Goal: Download file/media

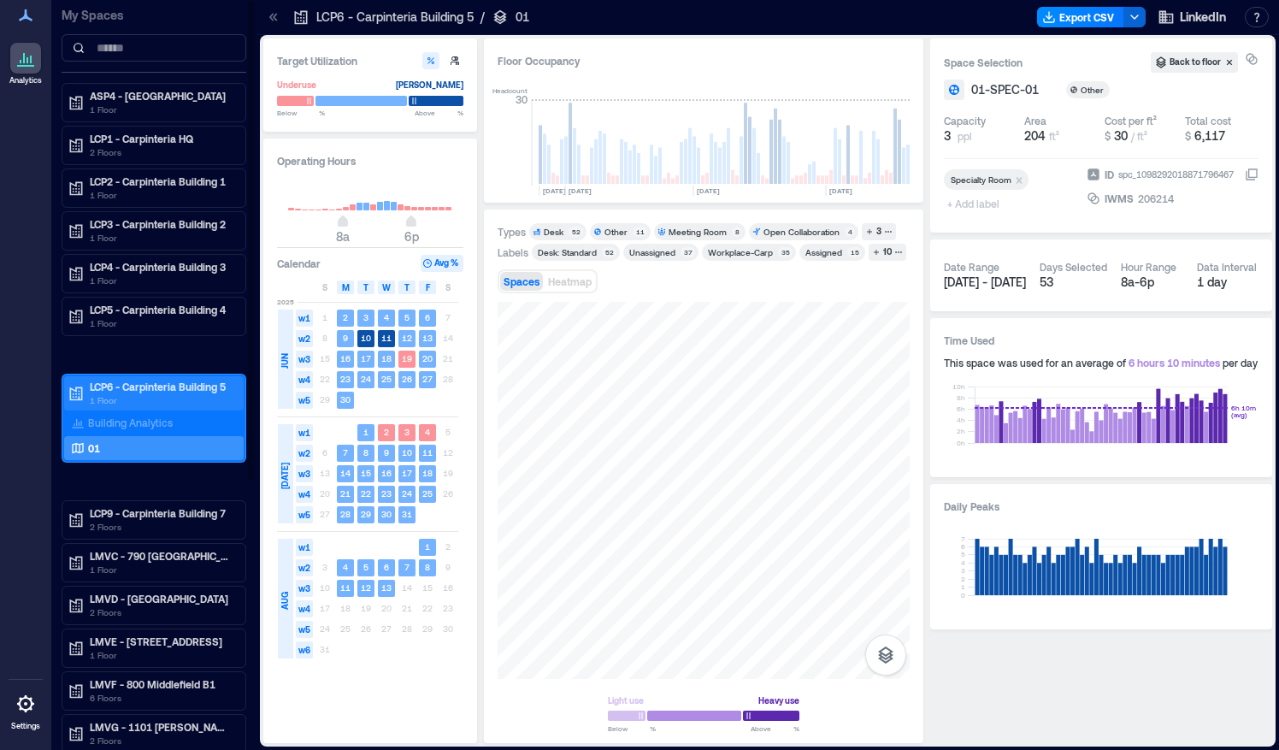
scroll to position [0, 4007]
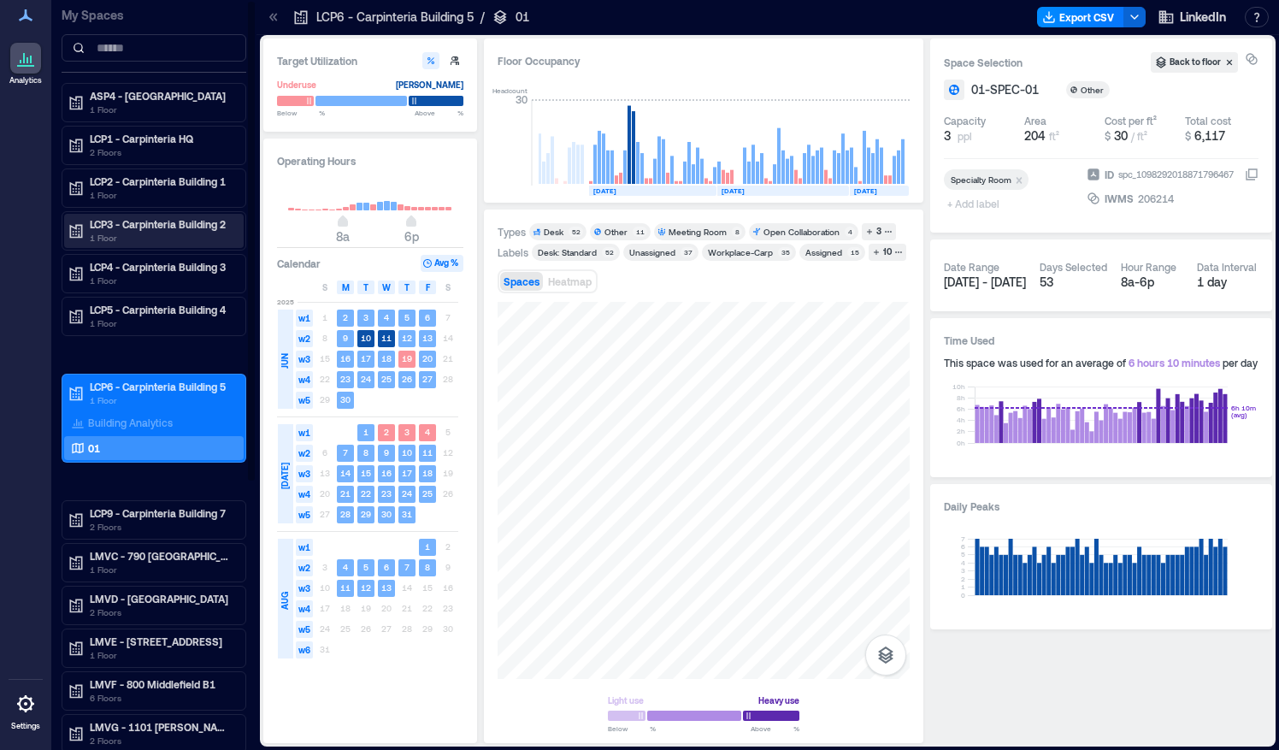
click at [121, 227] on p "LCP3 - Carpinteria Building 2" at bounding box center [162, 224] width 144 height 14
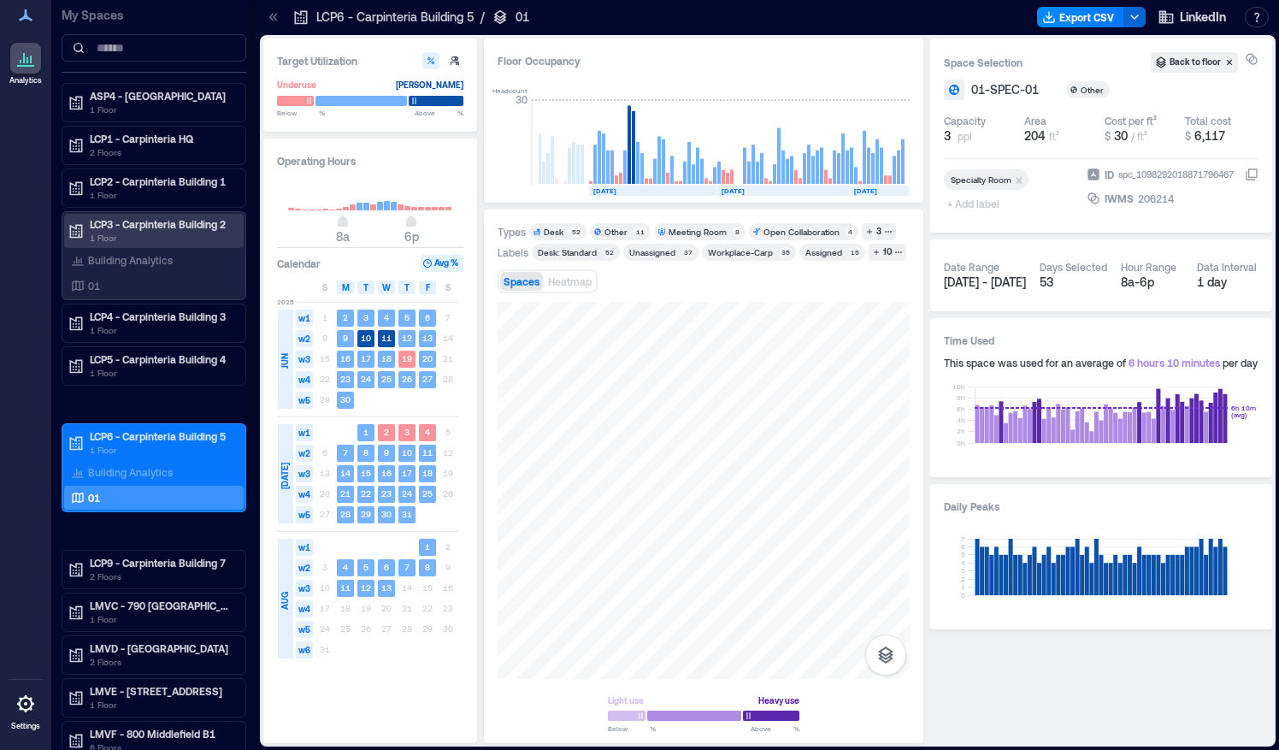
click at [121, 227] on p "LCP3 - Carpinteria Building 2" at bounding box center [162, 224] width 144 height 14
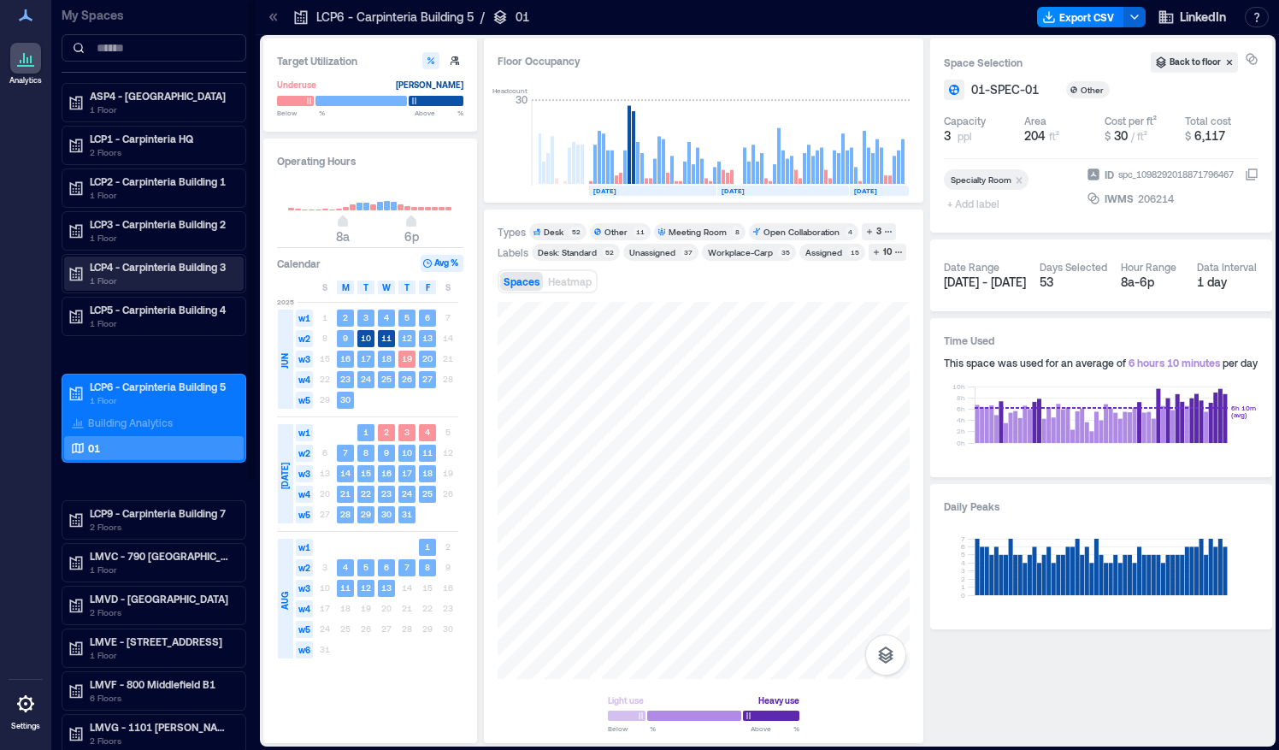
click at [113, 274] on p "1 Floor" at bounding box center [162, 281] width 144 height 14
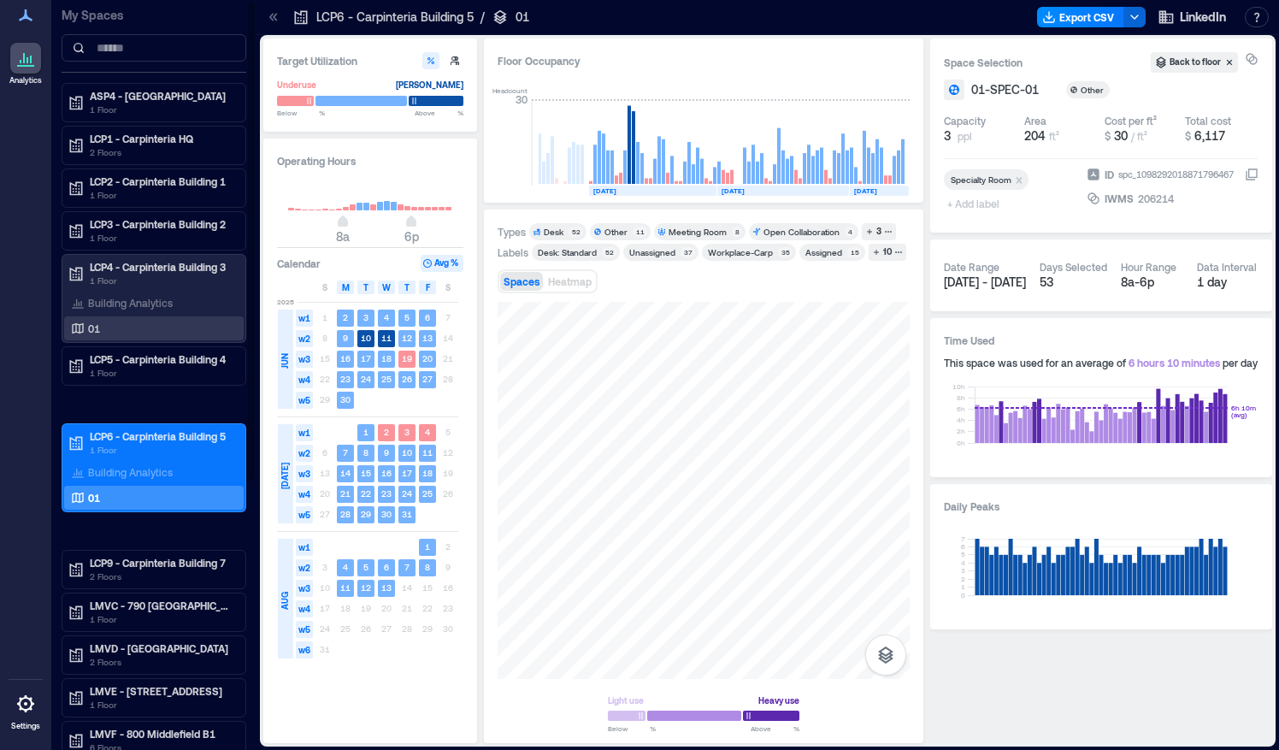
click at [108, 327] on div "01" at bounding box center [151, 328] width 166 height 17
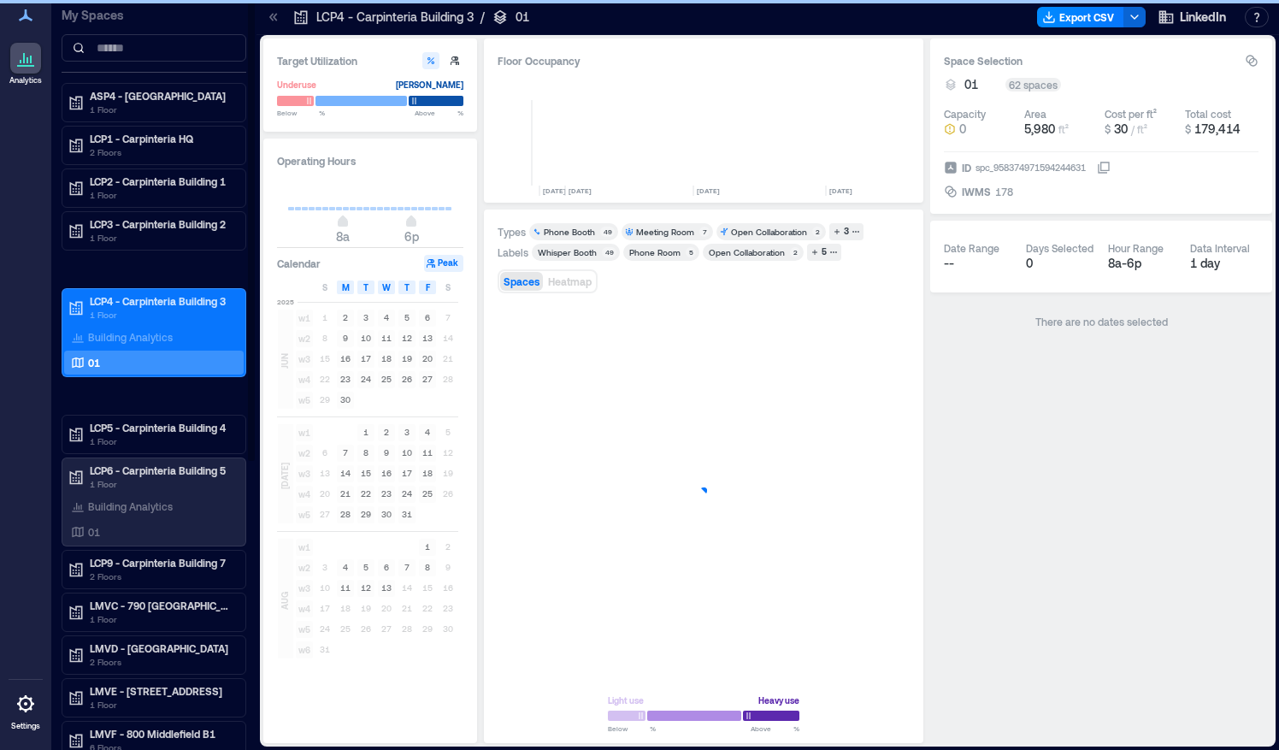
scroll to position [0, 4007]
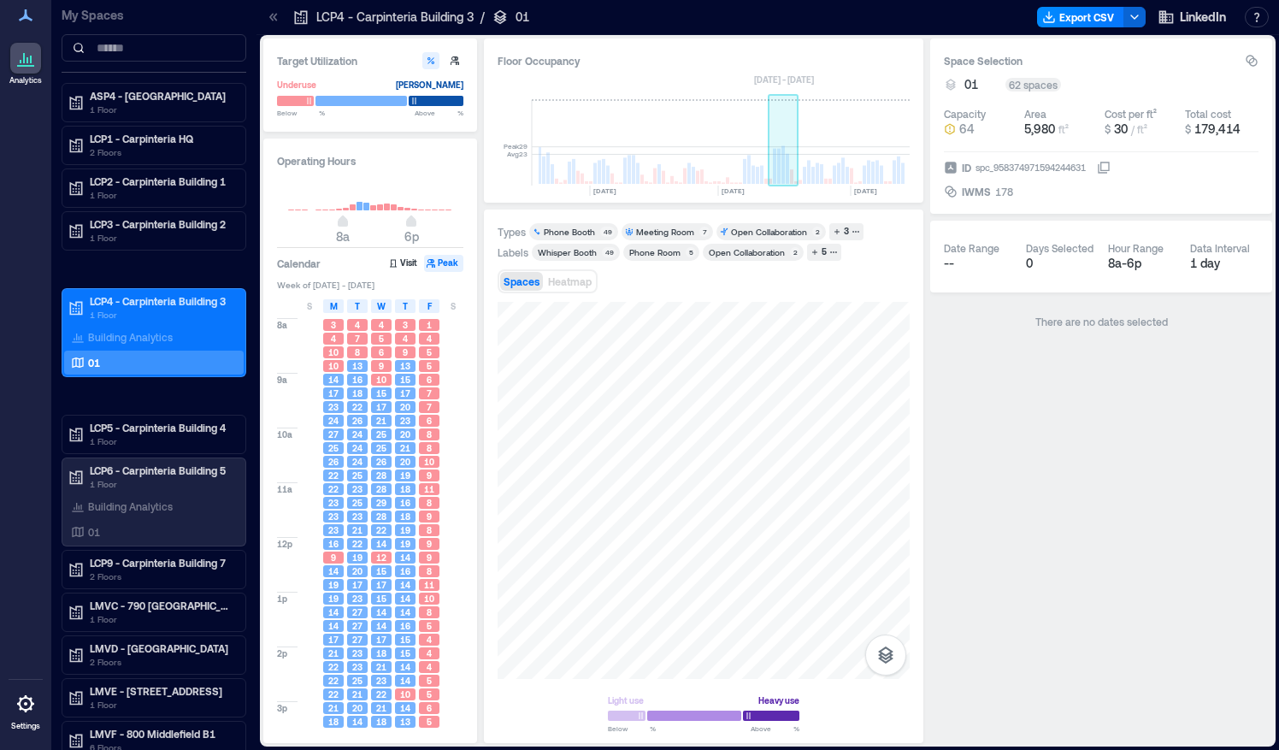
click at [787, 168] on rect at bounding box center [787, 169] width 3 height 30
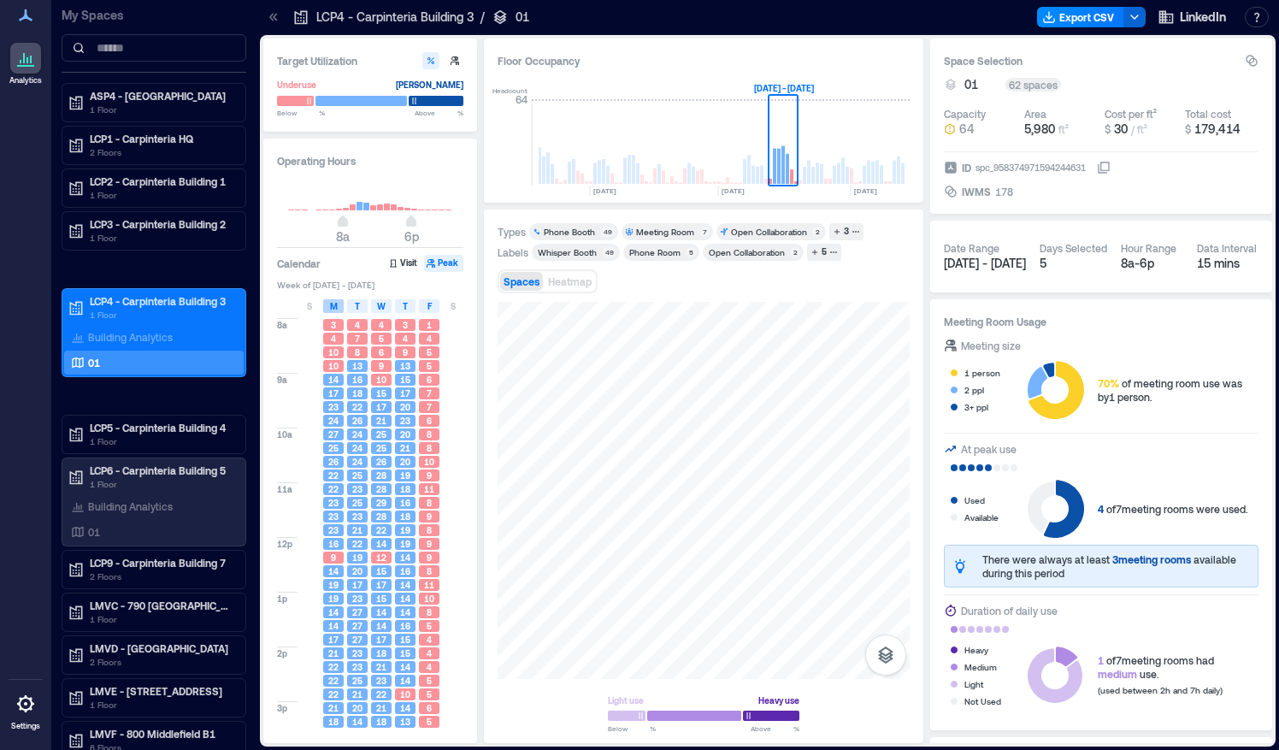
click at [327, 310] on div "M" at bounding box center [333, 306] width 21 height 14
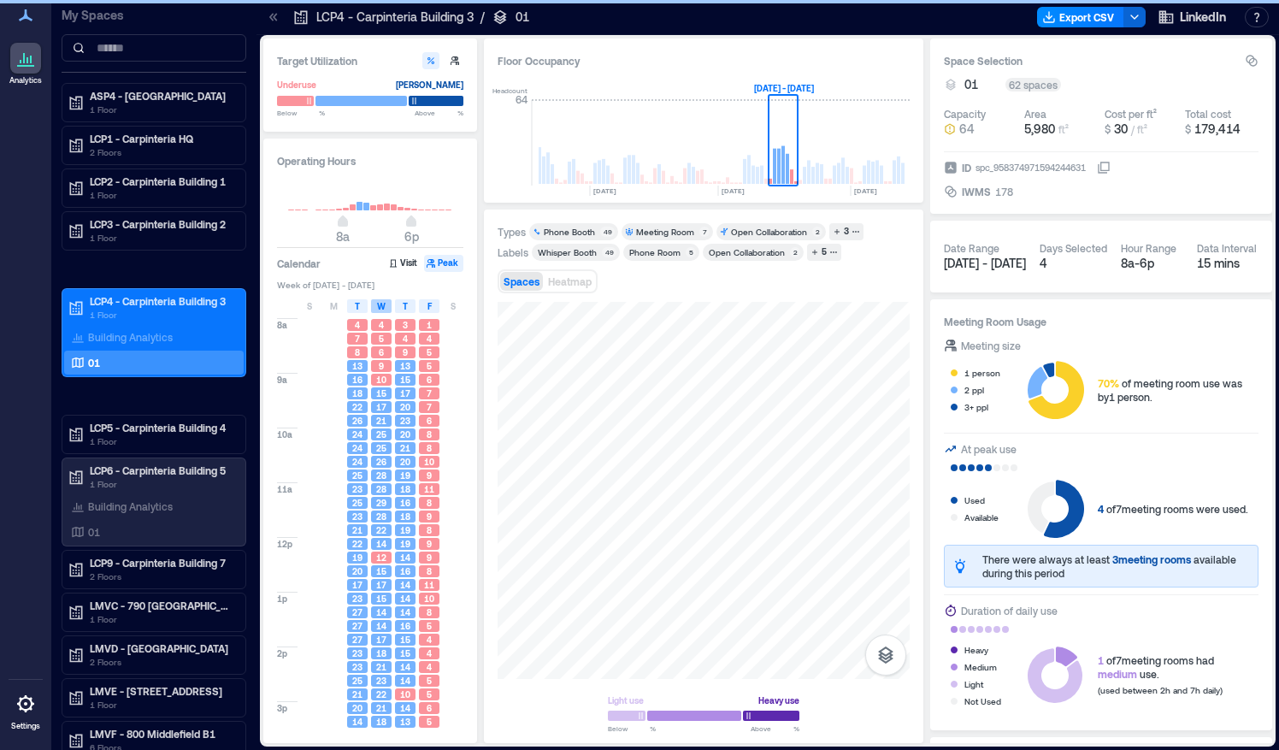
click at [377, 310] on span "W" at bounding box center [381, 306] width 9 height 14
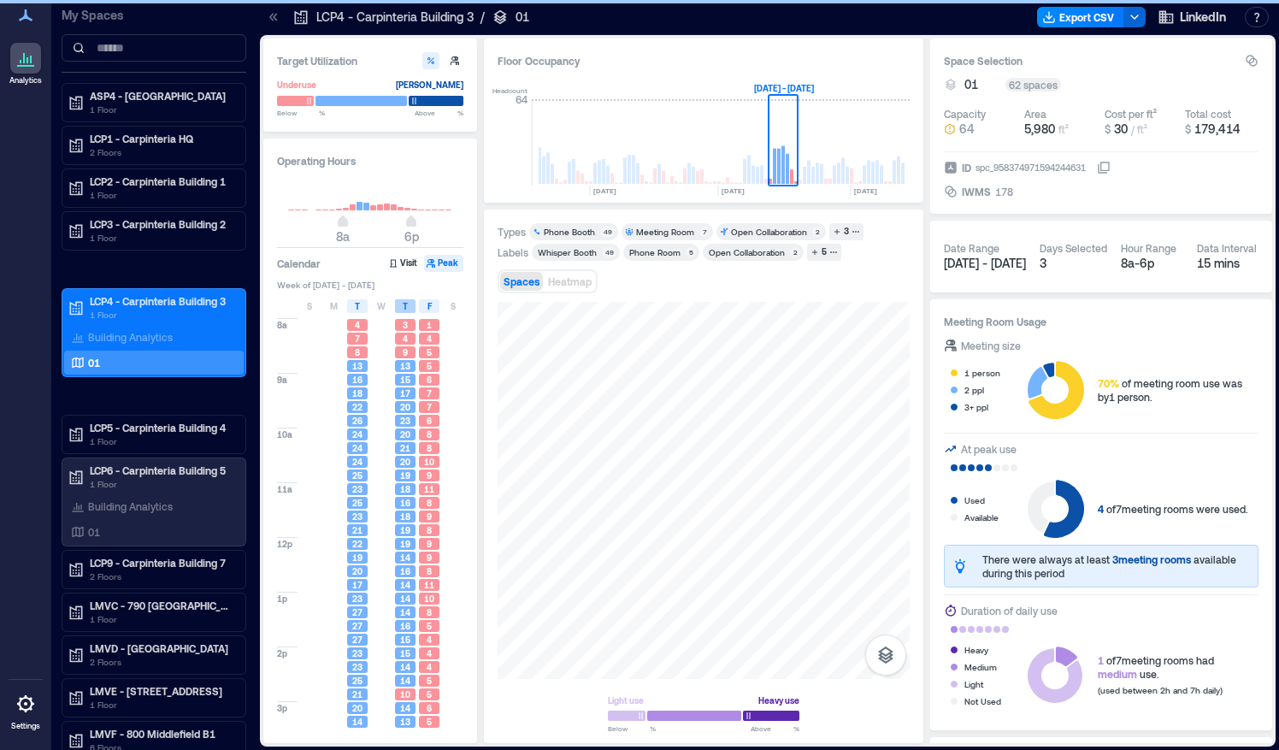
click at [410, 309] on div "T" at bounding box center [405, 306] width 21 height 14
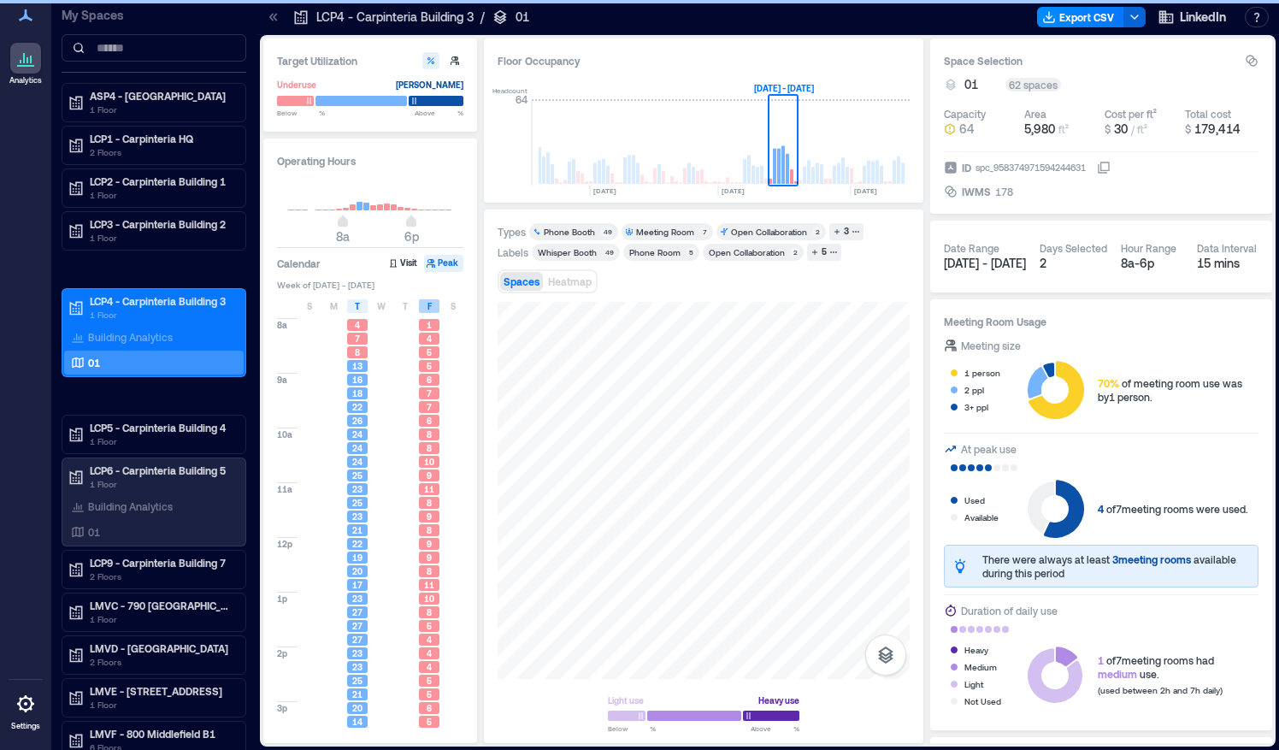
click at [427, 306] on span "F" at bounding box center [429, 306] width 4 height 14
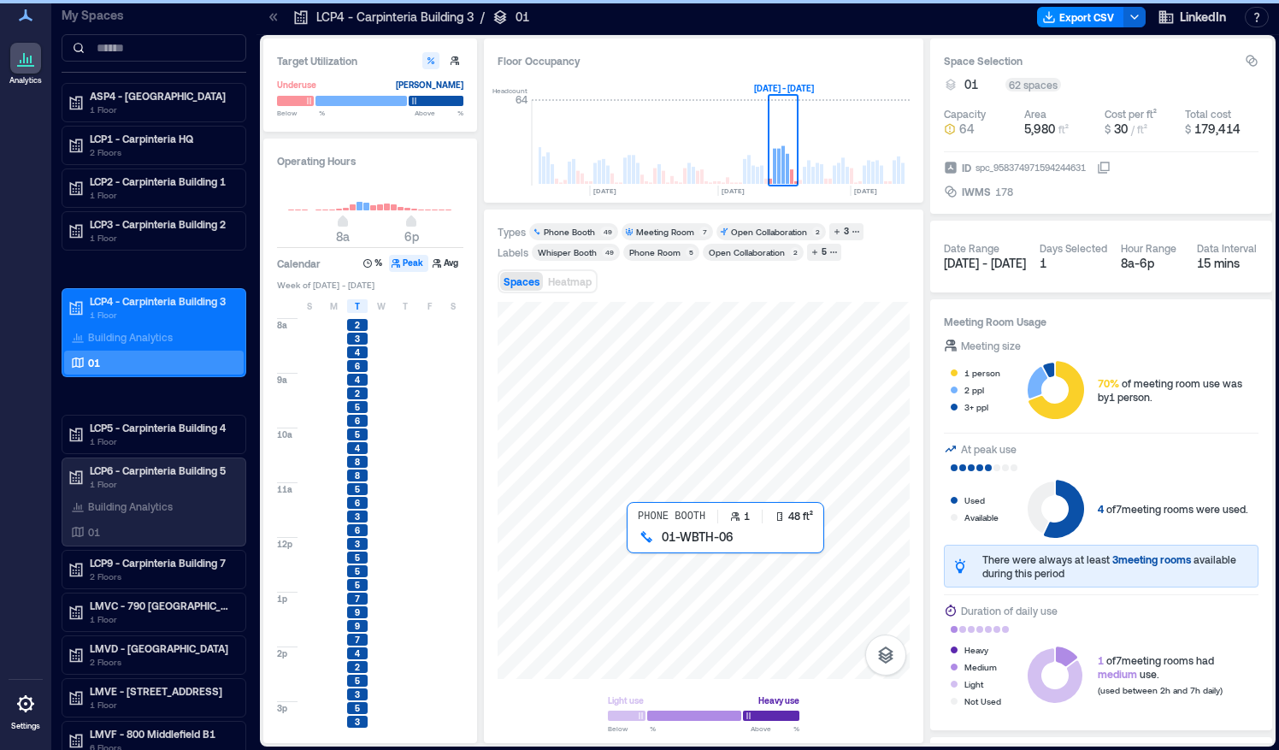
click at [632, 540] on div at bounding box center [704, 490] width 412 height 377
click at [645, 537] on div at bounding box center [704, 490] width 412 height 377
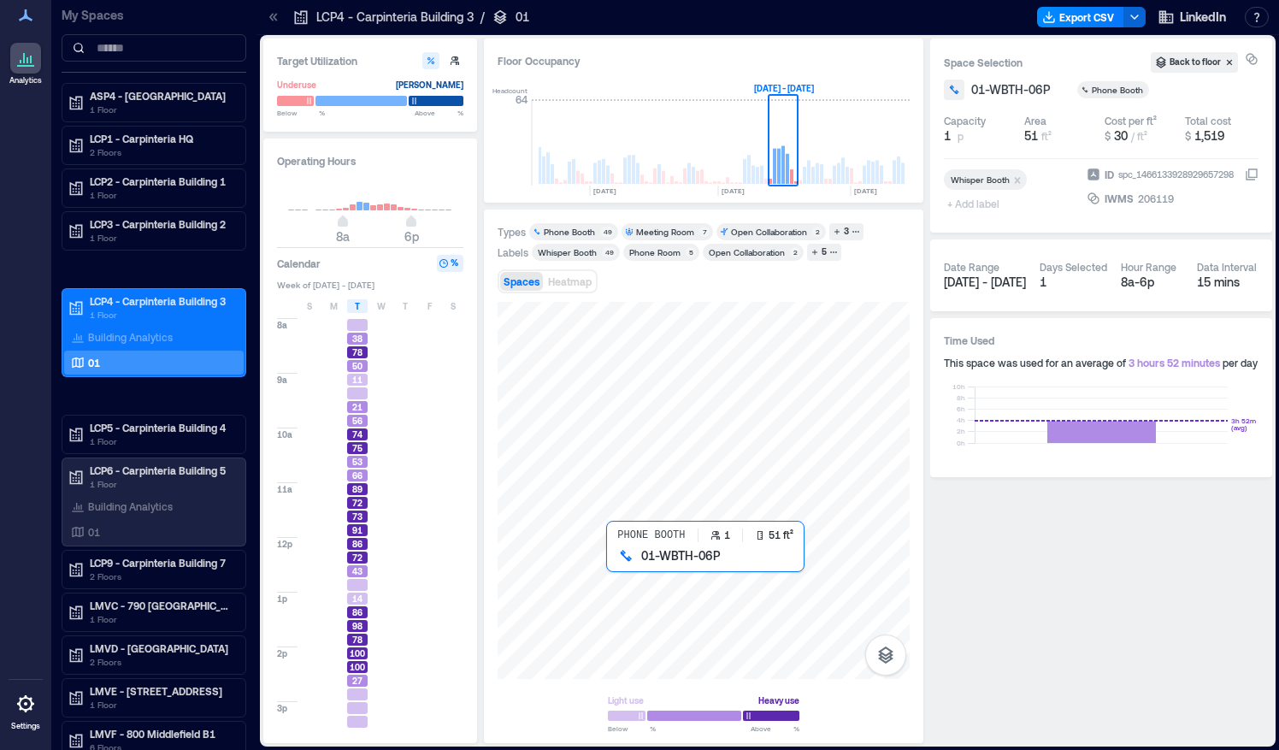
click at [610, 556] on div at bounding box center [704, 490] width 412 height 377
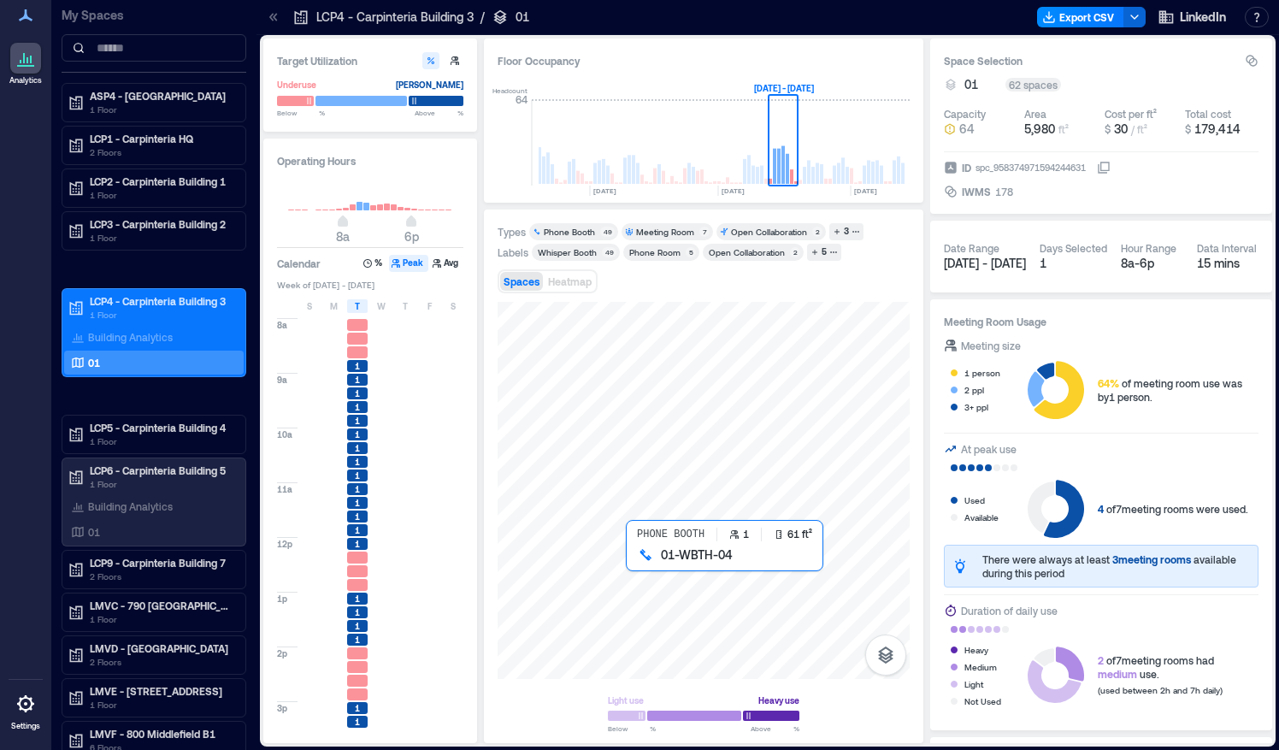
click at [632, 561] on div at bounding box center [704, 490] width 412 height 377
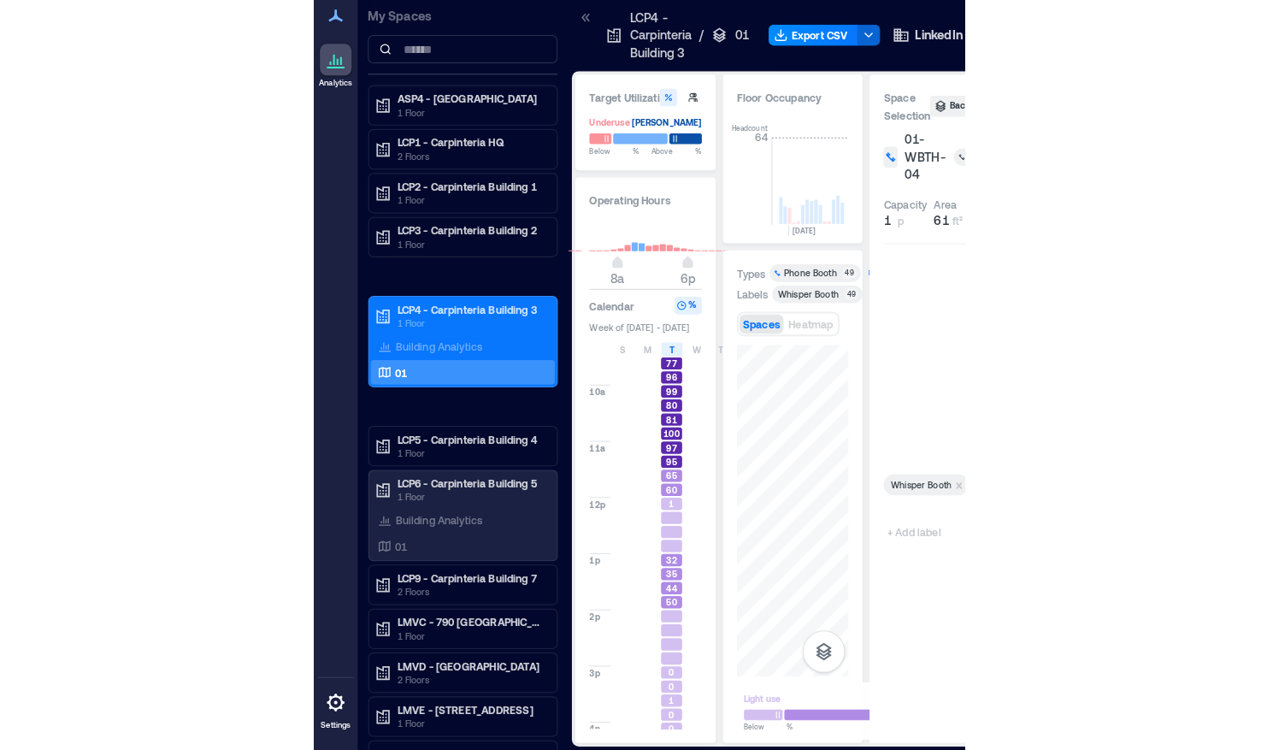
scroll to position [87, 0]
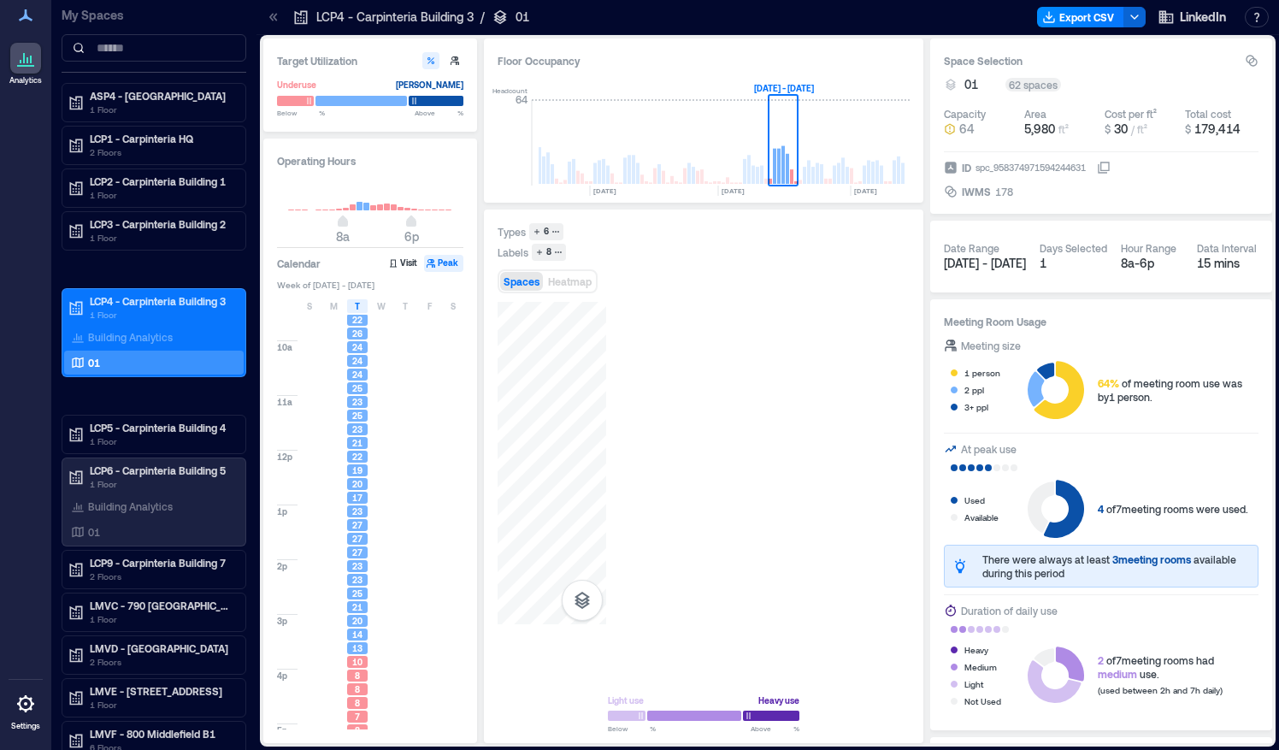
scroll to position [0, 4007]
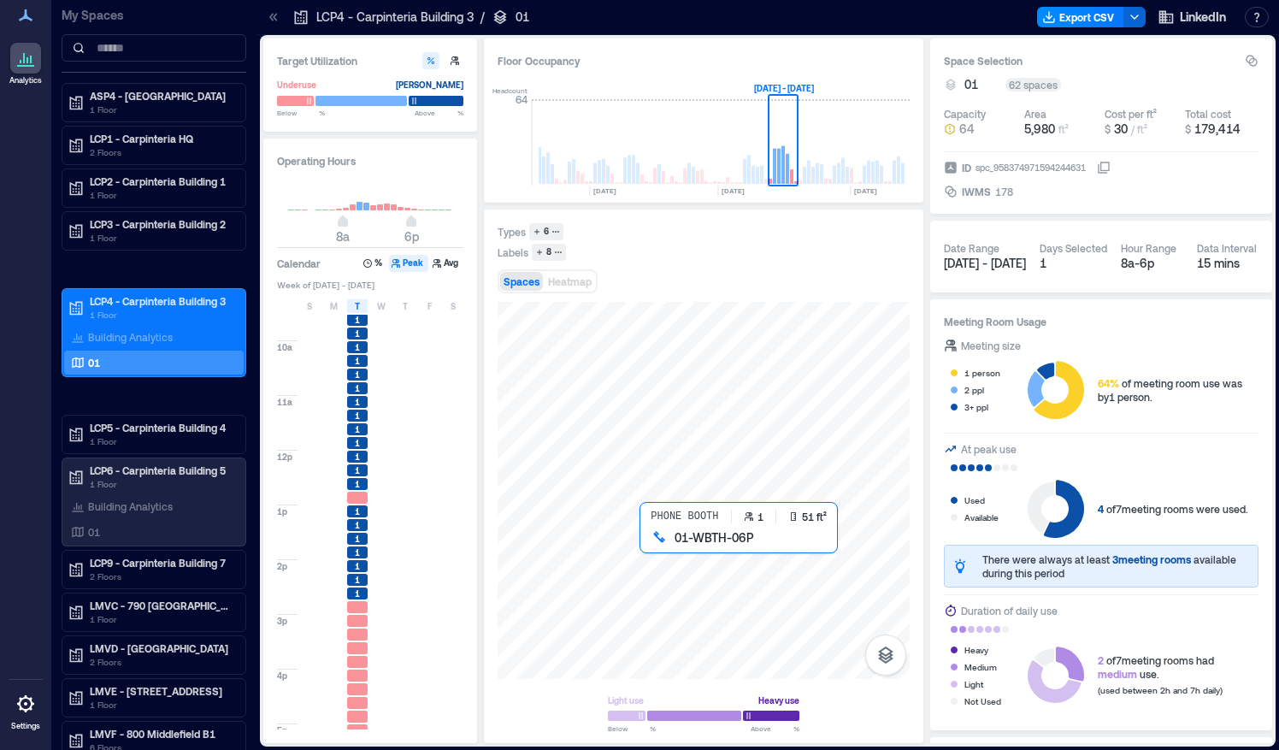
click at [647, 545] on div at bounding box center [704, 490] width 412 height 377
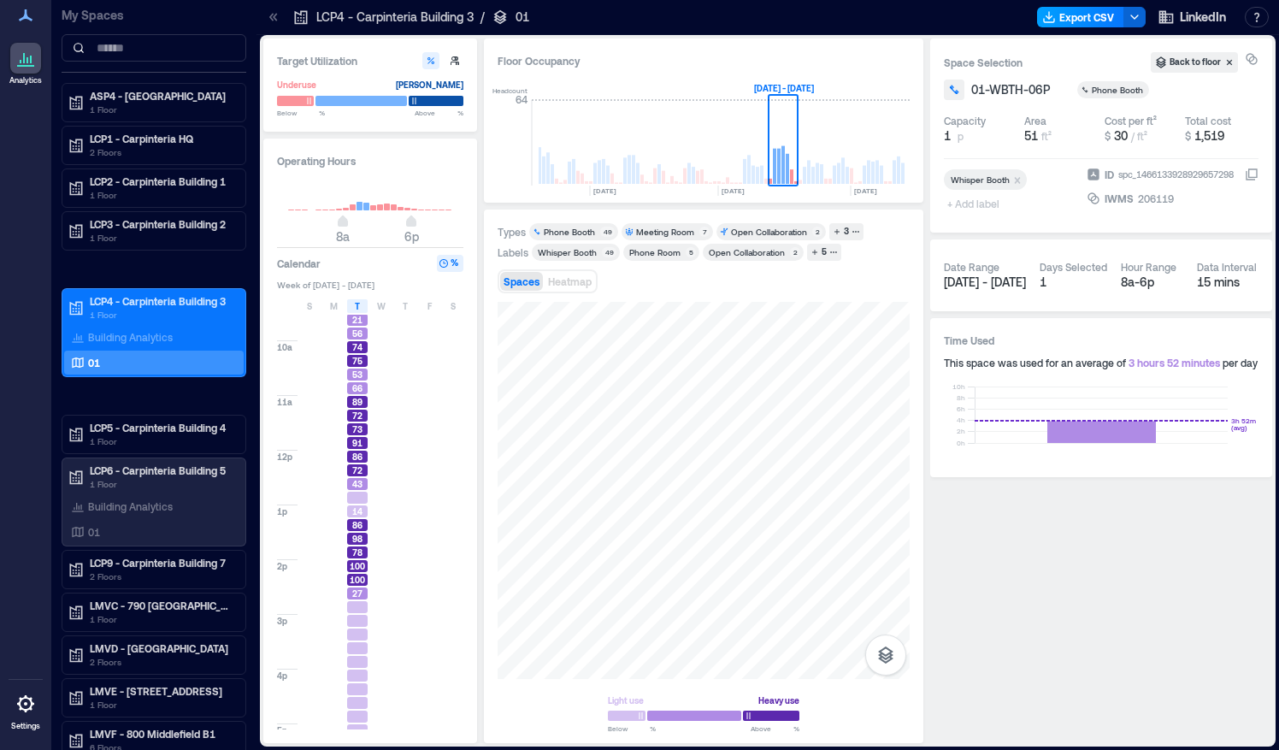
click at [1104, 21] on button "Export CSV" at bounding box center [1080, 17] width 87 height 21
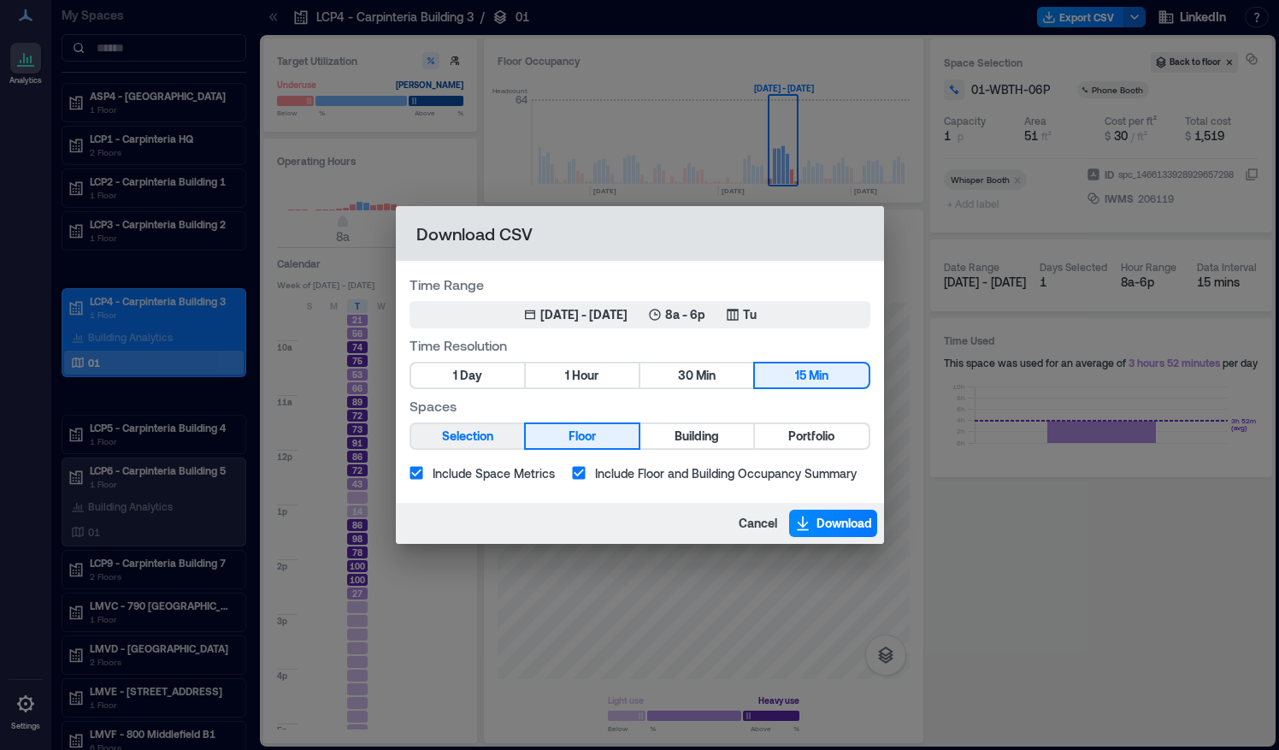
click at [503, 439] on button "Selection" at bounding box center [467, 436] width 113 height 24
click at [846, 530] on span "Download" at bounding box center [845, 523] width 56 height 17
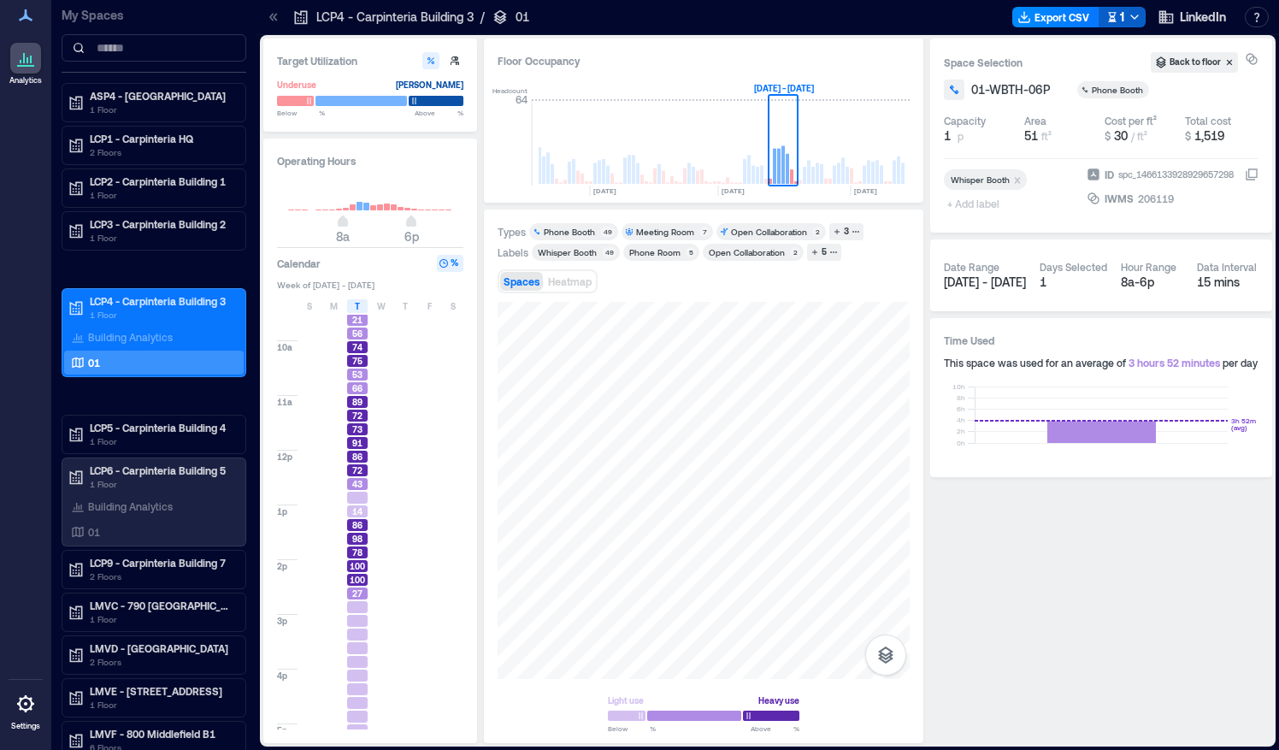
click at [1132, 21] on icon "button" at bounding box center [1135, 17] width 14 height 14
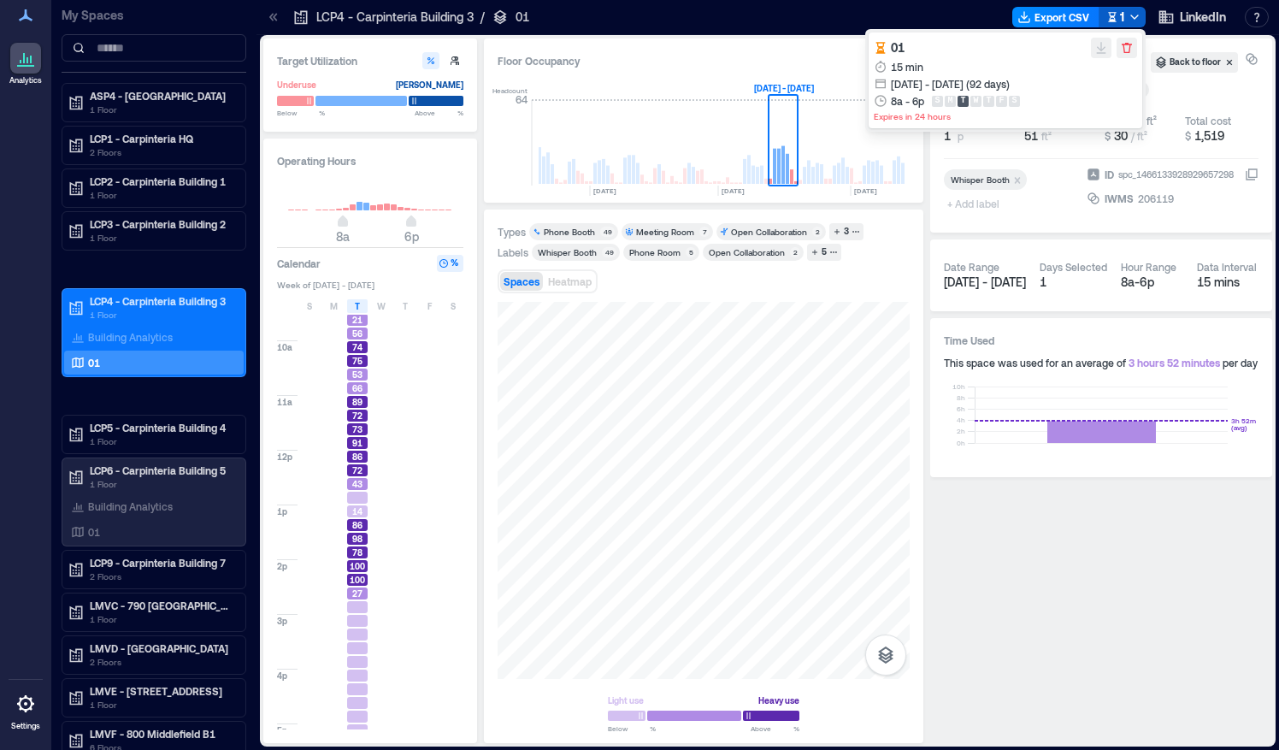
click at [1132, 21] on icon "button" at bounding box center [1135, 17] width 14 height 14
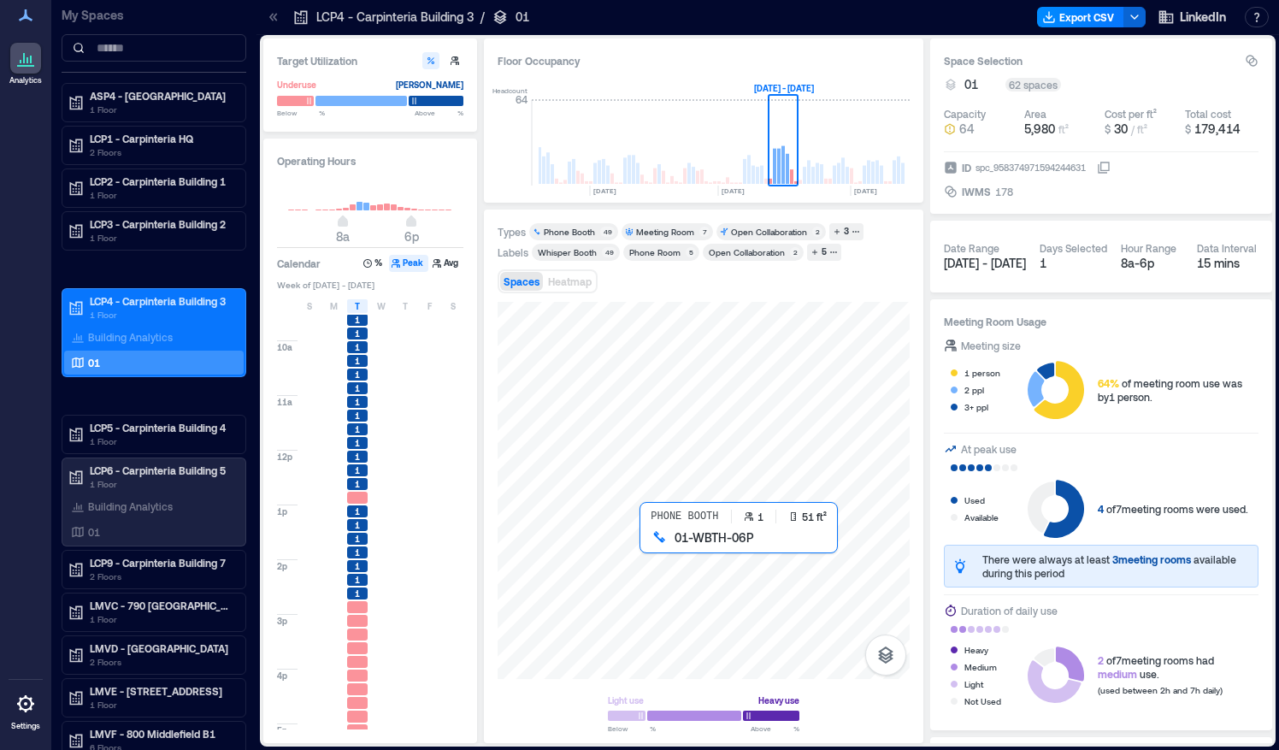
click at [646, 539] on div at bounding box center [704, 490] width 412 height 377
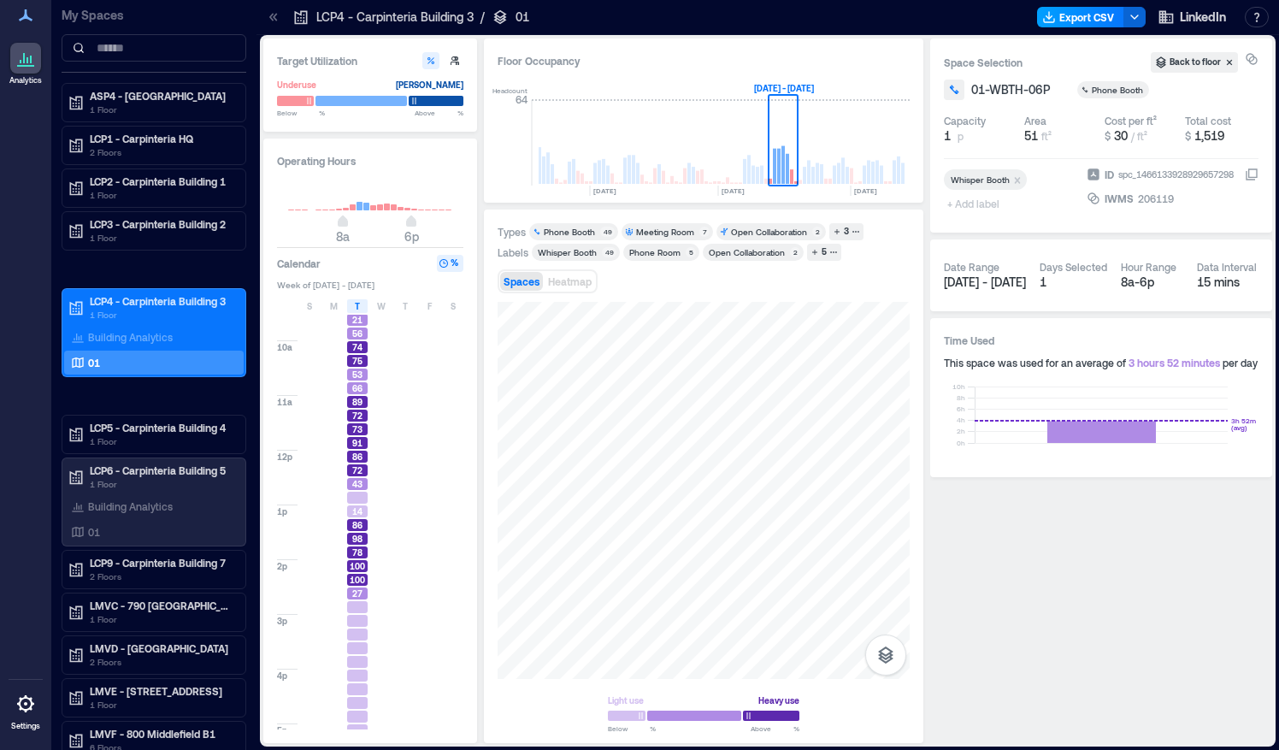
click at [1100, 15] on button "Export CSV" at bounding box center [1080, 17] width 87 height 21
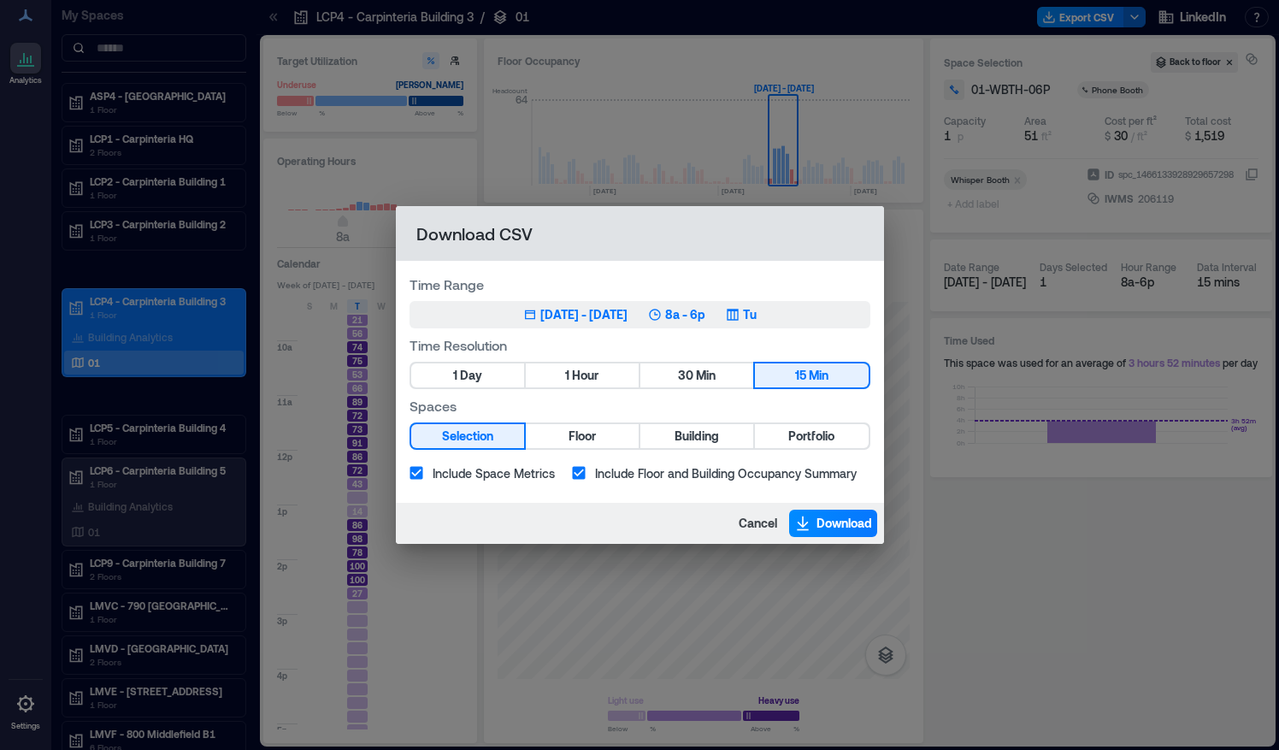
click at [628, 320] on div "[DATE] - [DATE]" at bounding box center [583, 314] width 87 height 17
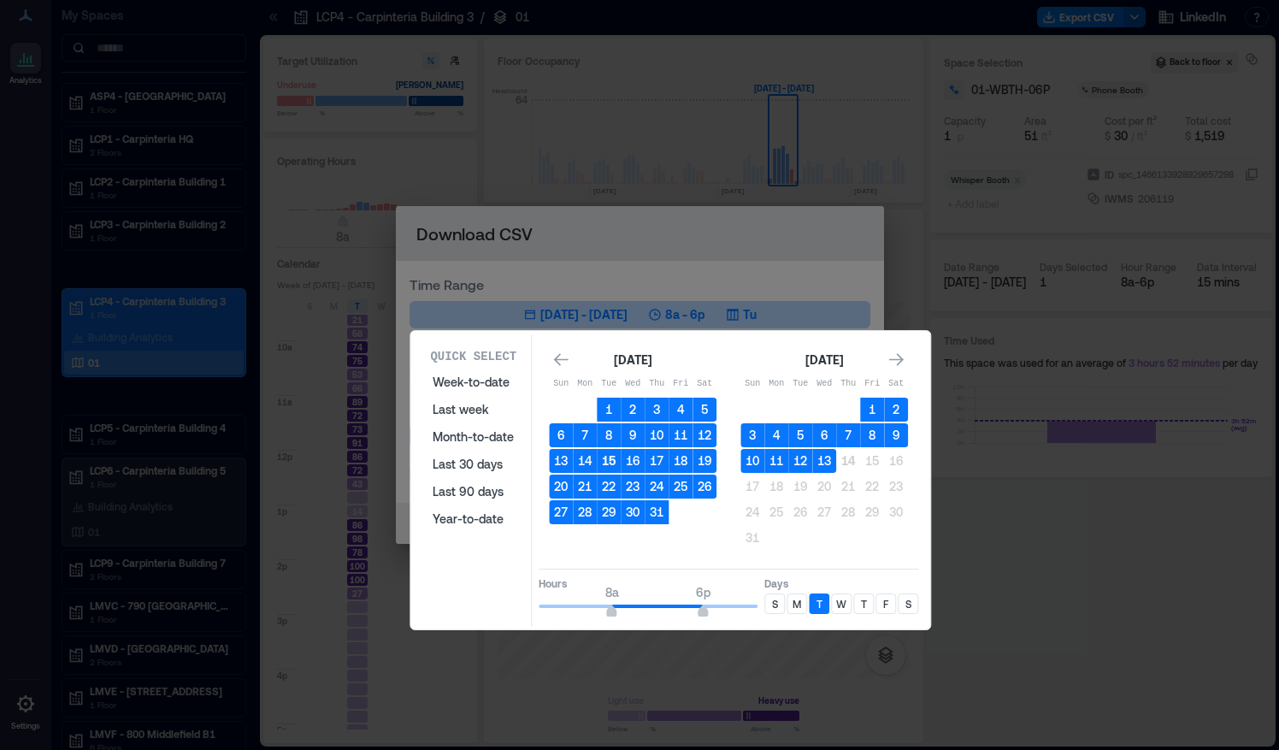
click at [615, 460] on button "15" at bounding box center [609, 461] width 24 height 24
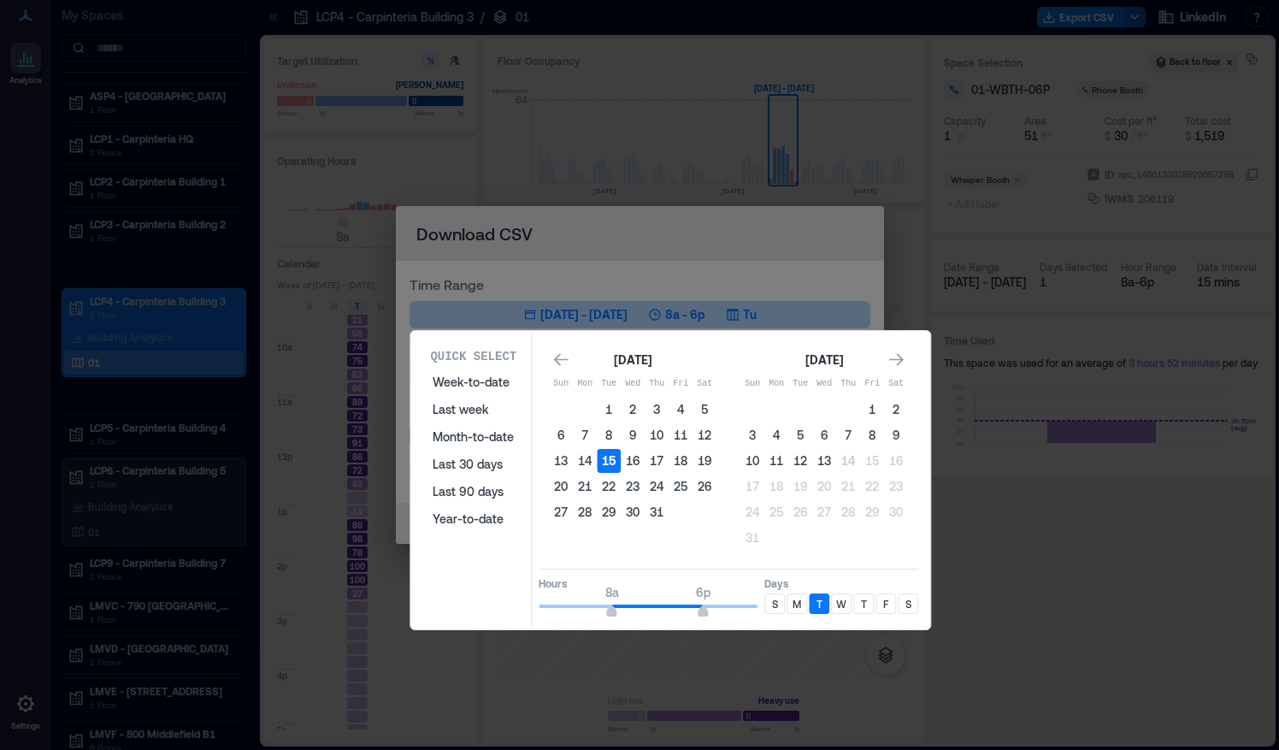
click at [615, 460] on button "15" at bounding box center [609, 461] width 24 height 24
click at [725, 566] on div "[DATE] Sun Mon Tue Wed Thu Fri Sat 1 2 3 4 5 6 7 8 9 10 11 12 13 14 15 16 17 18…" at bounding box center [729, 479] width 380 height 280
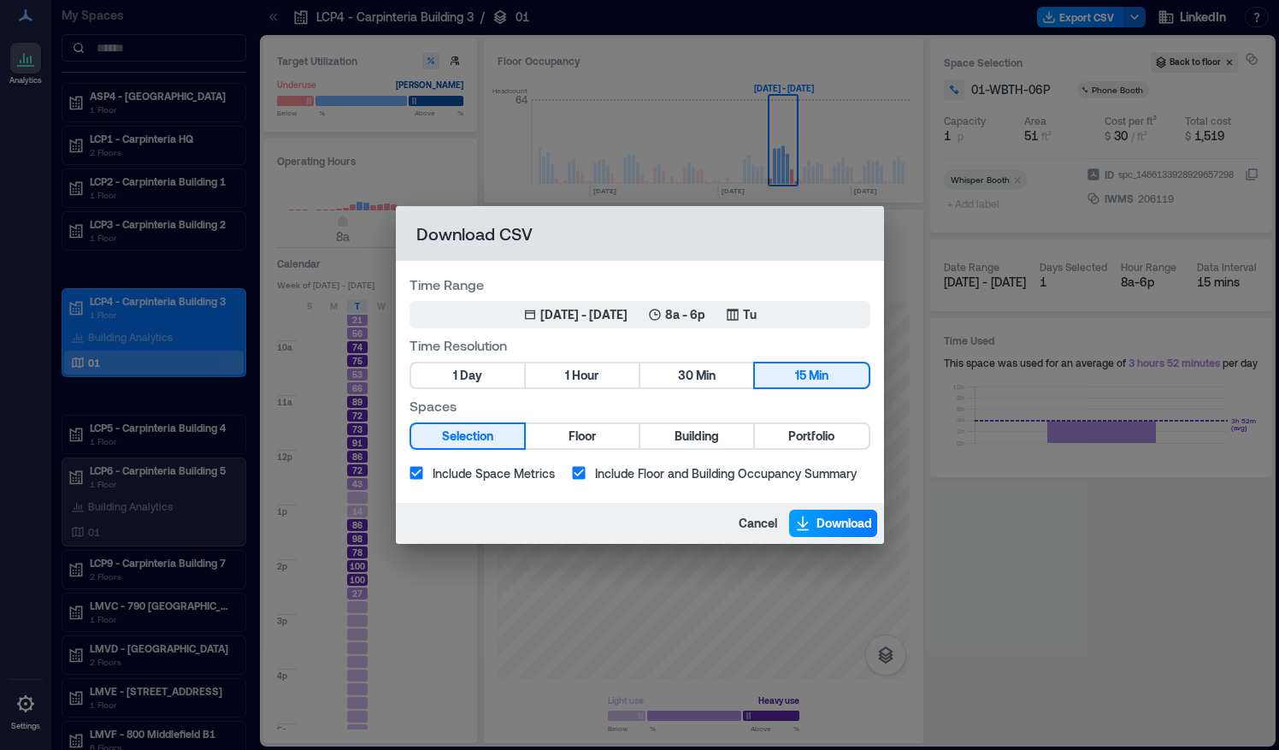
click at [817, 520] on span "Download" at bounding box center [845, 523] width 56 height 17
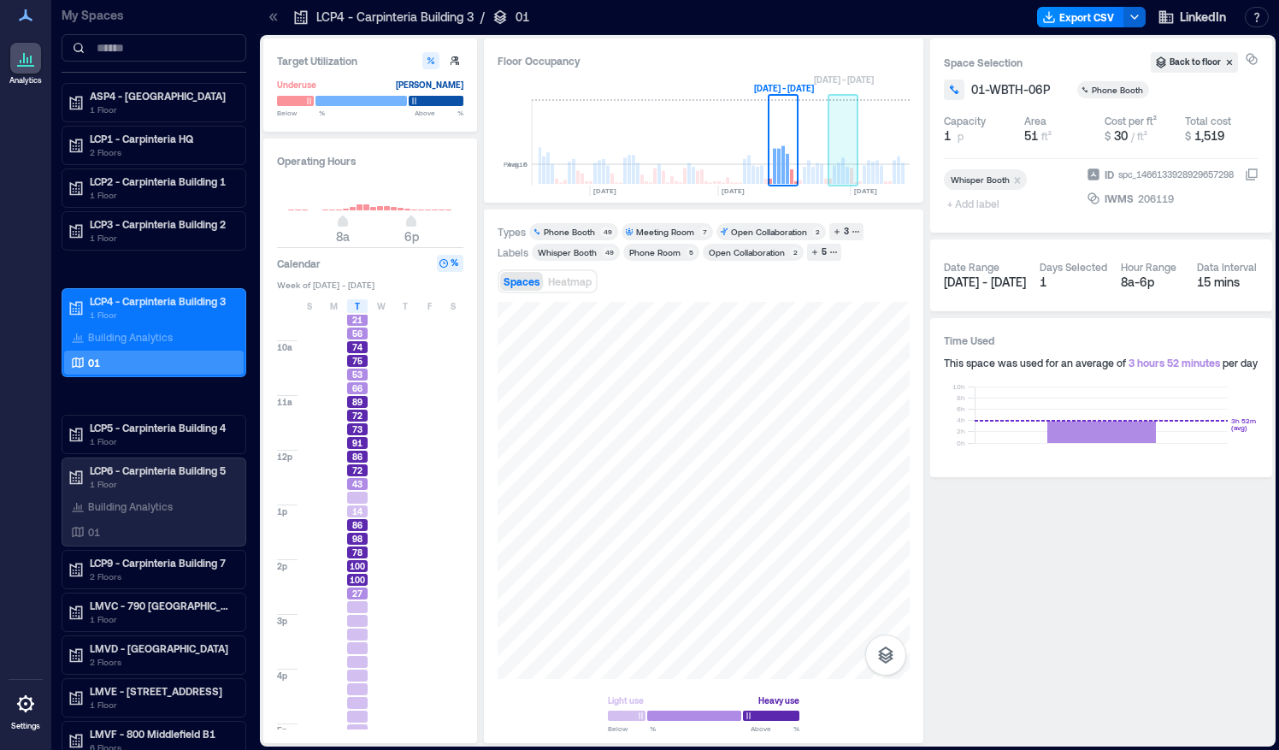
click at [850, 165] on rect at bounding box center [843, 142] width 30 height 85
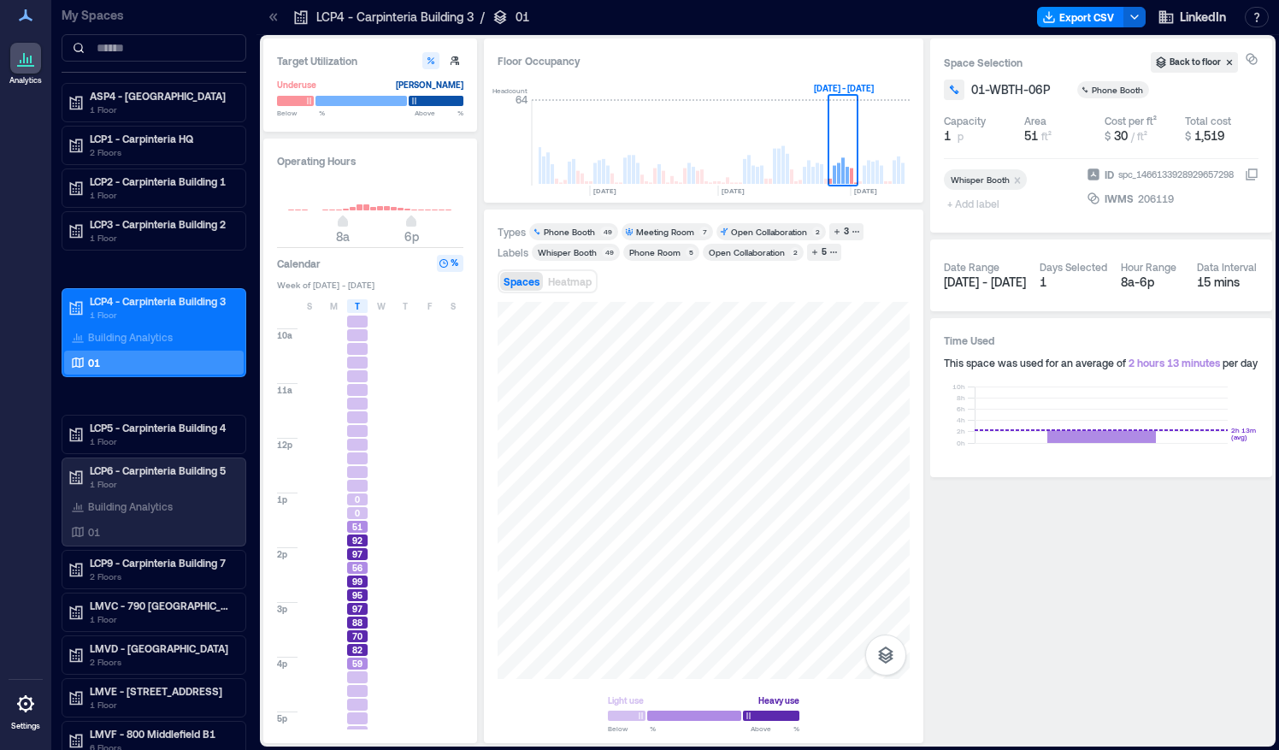
scroll to position [89, 0]
click at [1088, 14] on button "Export CSV" at bounding box center [1080, 17] width 87 height 21
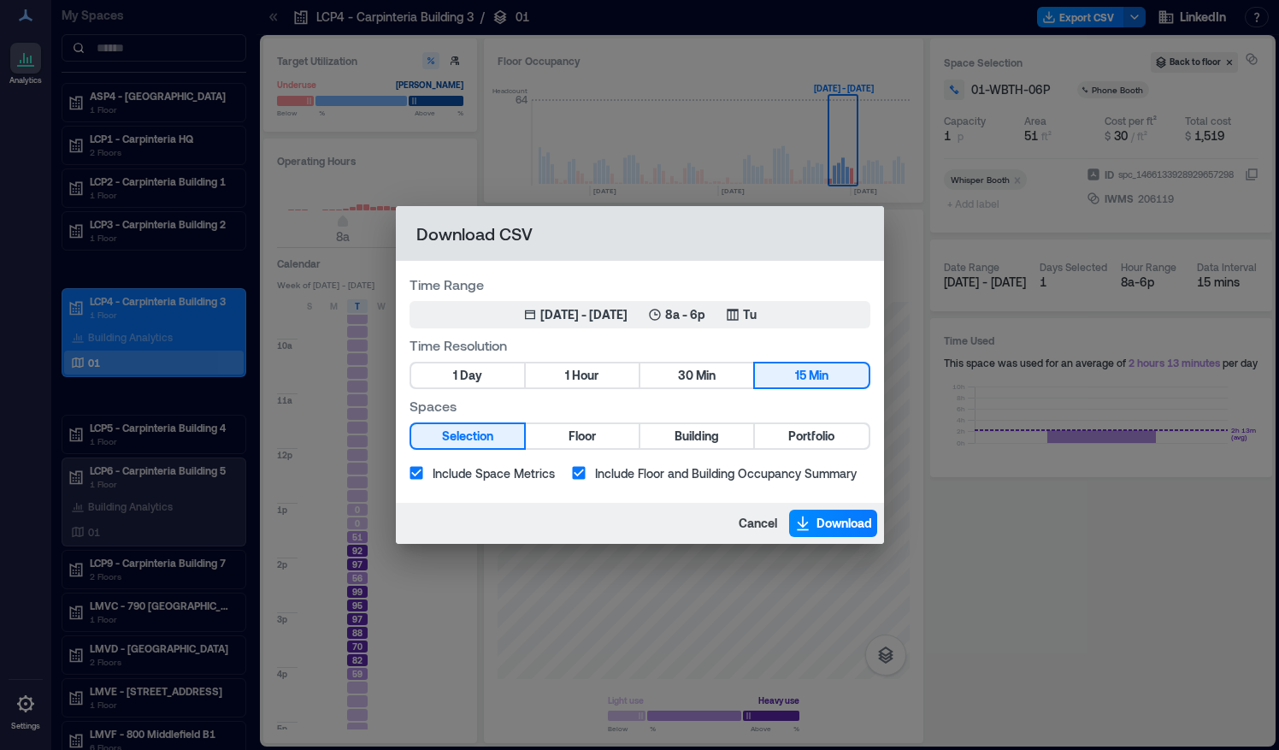
click at [512, 479] on span "Include Space Metrics" at bounding box center [494, 473] width 122 height 18
click at [612, 384] on button "1 Hour" at bounding box center [582, 375] width 113 height 24
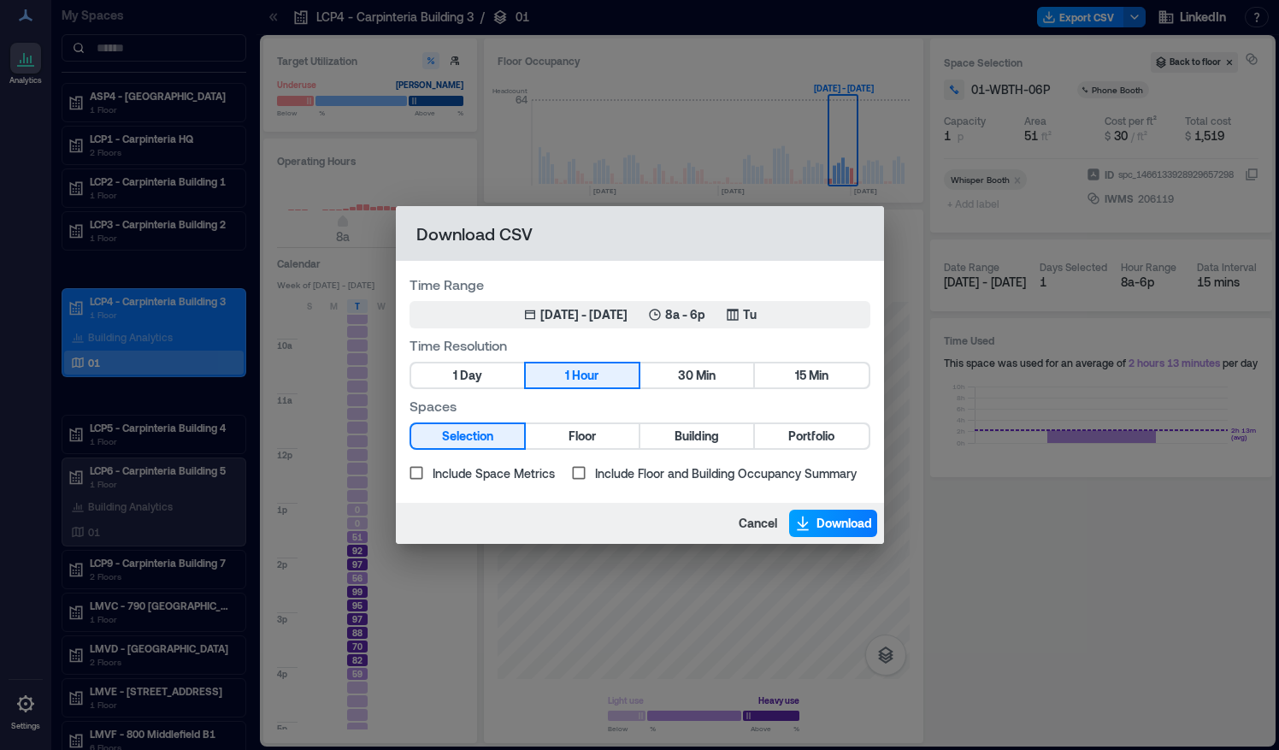
click at [858, 527] on span "Download" at bounding box center [845, 523] width 56 height 17
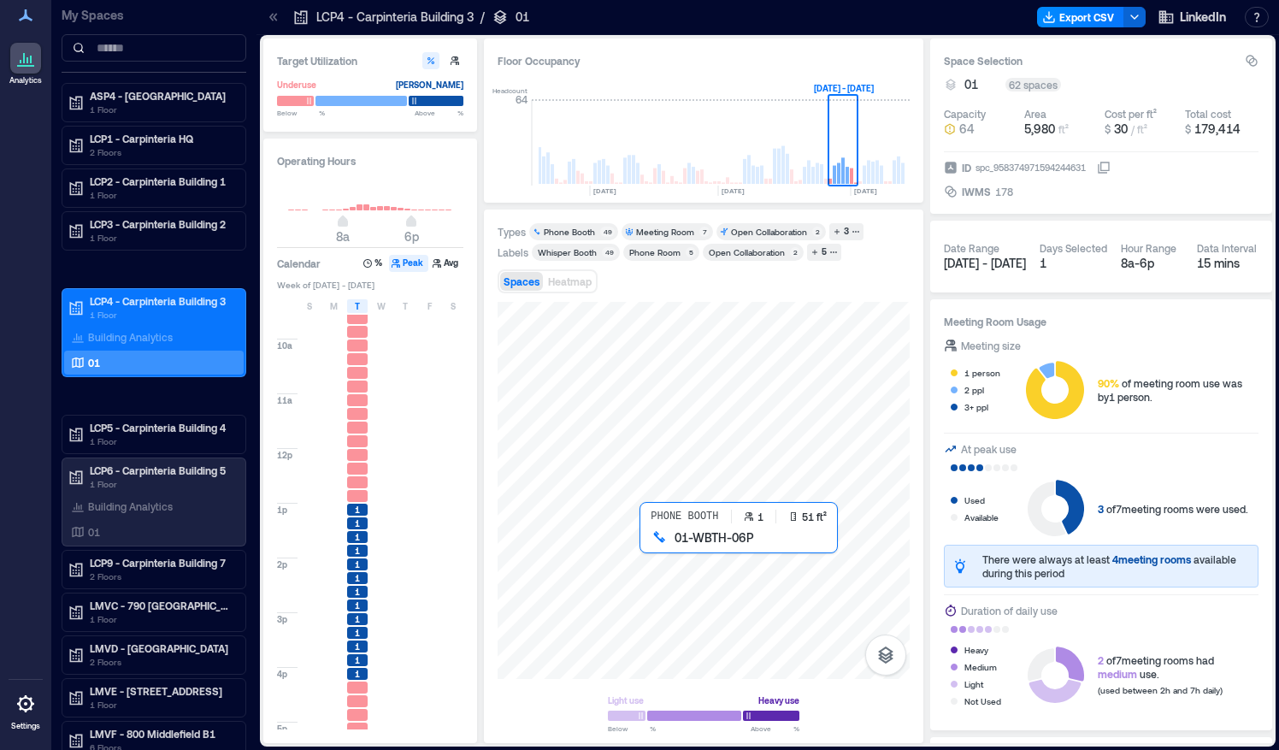
click at [645, 541] on div at bounding box center [704, 490] width 412 height 377
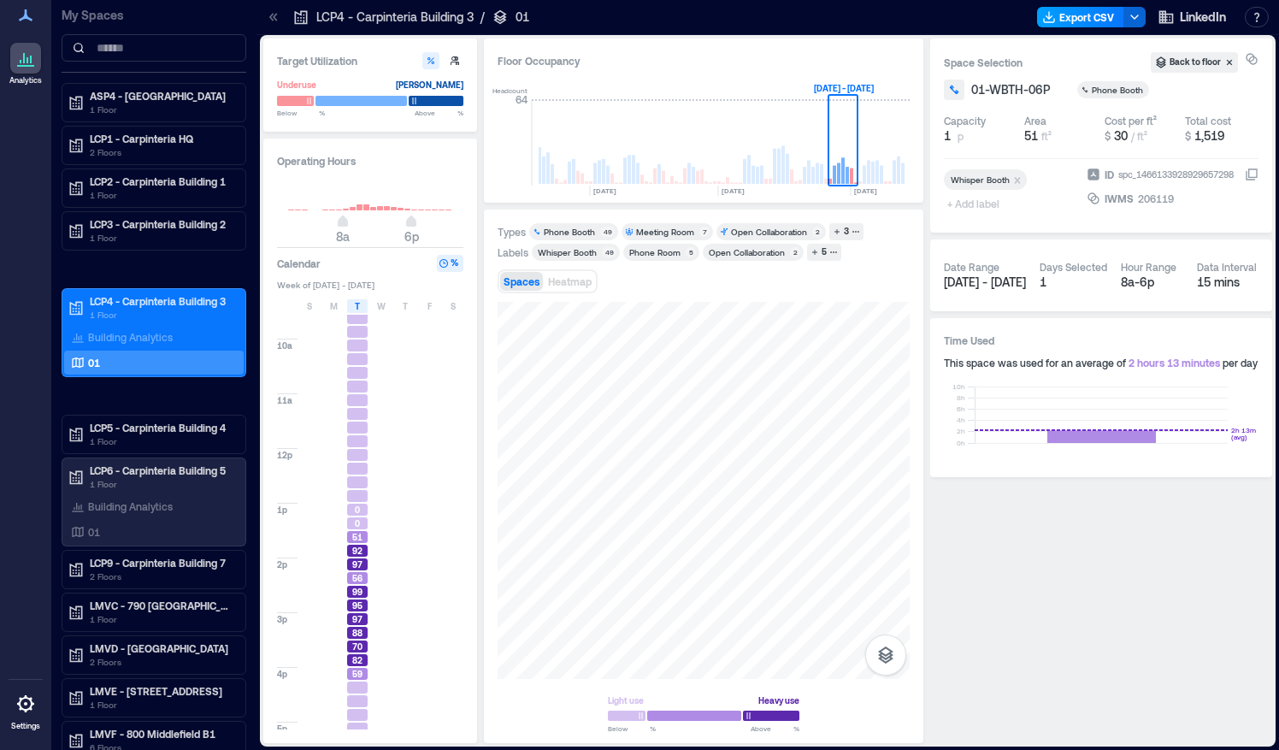
click at [1100, 16] on button "Export CSV" at bounding box center [1080, 17] width 87 height 21
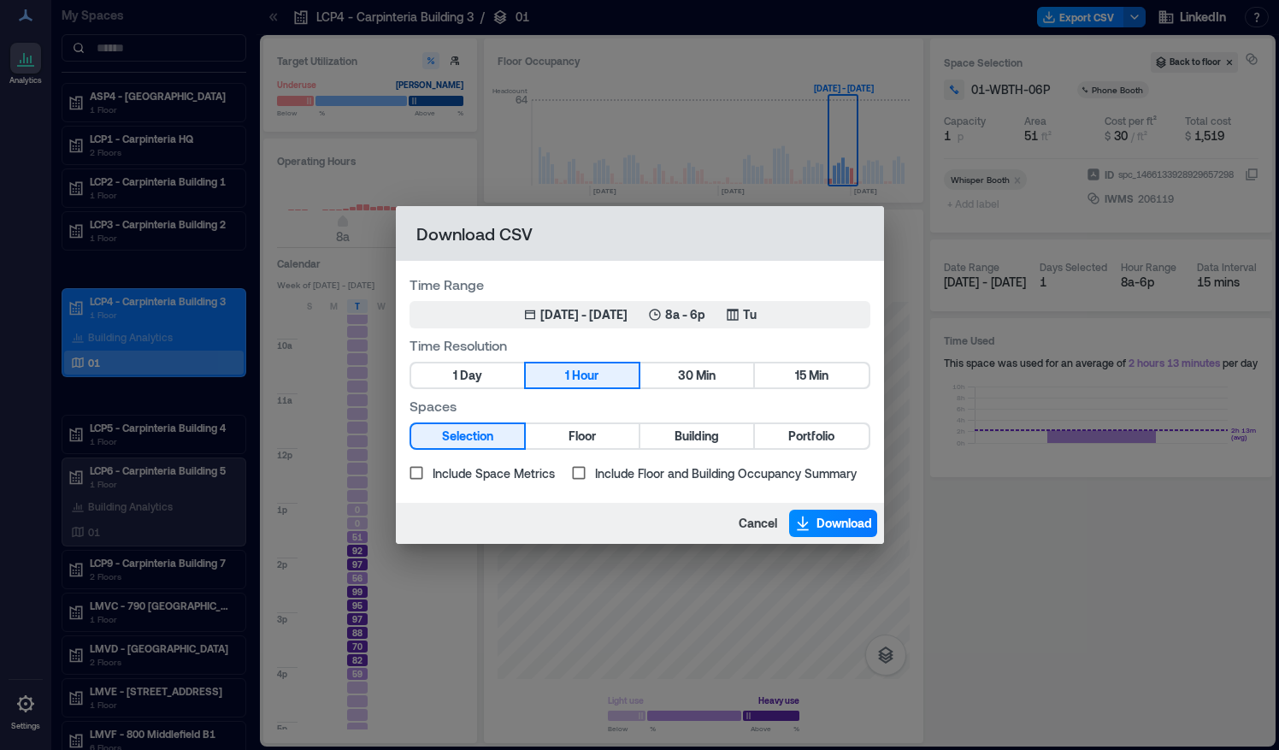
click at [453, 476] on span "Include Space Metrics" at bounding box center [494, 473] width 122 height 18
click at [621, 478] on span "Include Floor and Building Occupancy Summary" at bounding box center [726, 473] width 262 height 18
click at [807, 522] on icon "button" at bounding box center [802, 523] width 17 height 17
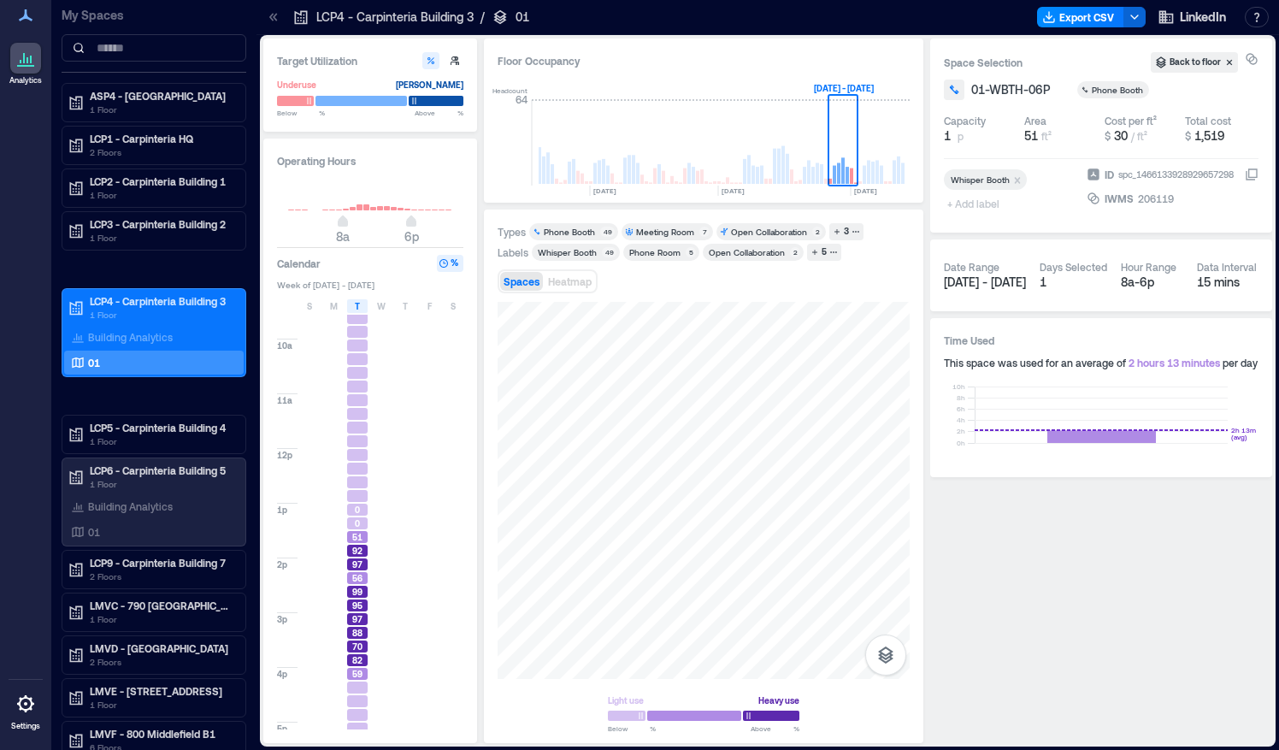
click at [893, 699] on div "Light use Heavy use Below ** % Above ** %" at bounding box center [704, 516] width 412 height 428
